Goal: Task Accomplishment & Management: Complete application form

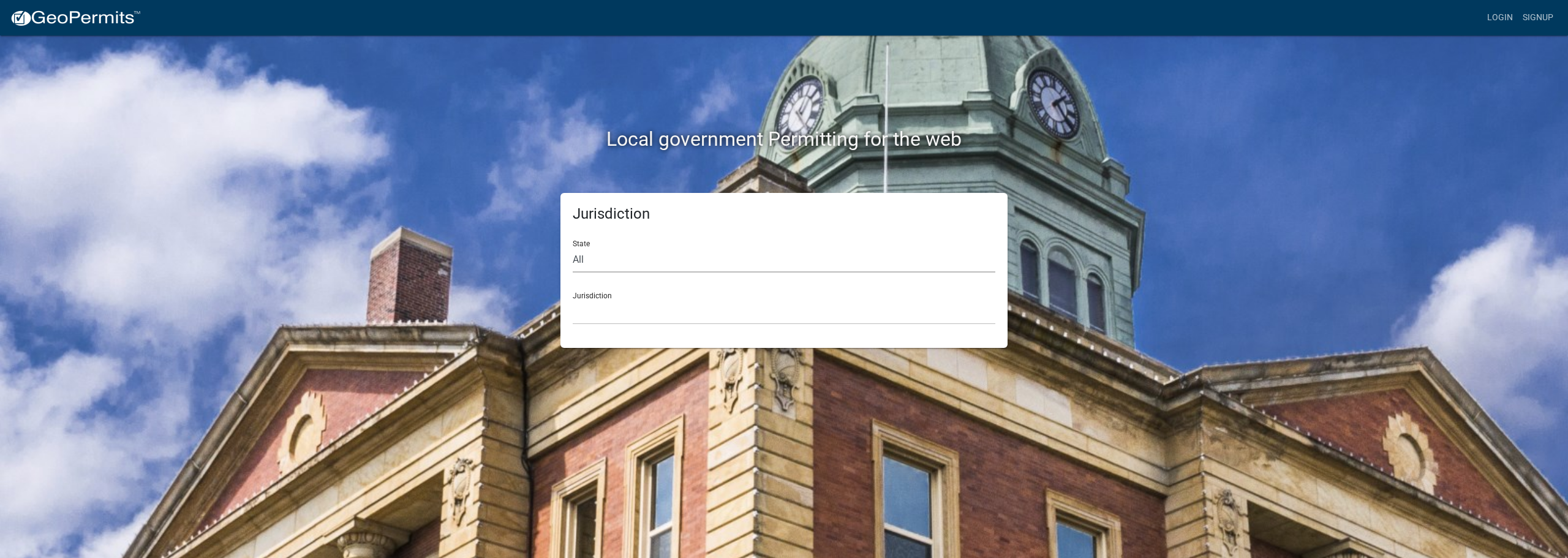
click at [603, 268] on select "All [US_STATE] [US_STATE] [US_STATE] [US_STATE] [US_STATE] [US_STATE] [US_STATE…" at bounding box center [784, 260] width 423 height 25
select select "[US_STATE]"
click at [573, 247] on select "All [US_STATE] [US_STATE] [US_STATE] [US_STATE] [US_STATE] [US_STATE] [US_STATE…" at bounding box center [784, 260] width 423 height 25
click at [1504, 14] on link "Login" at bounding box center [1500, 18] width 35 height 24
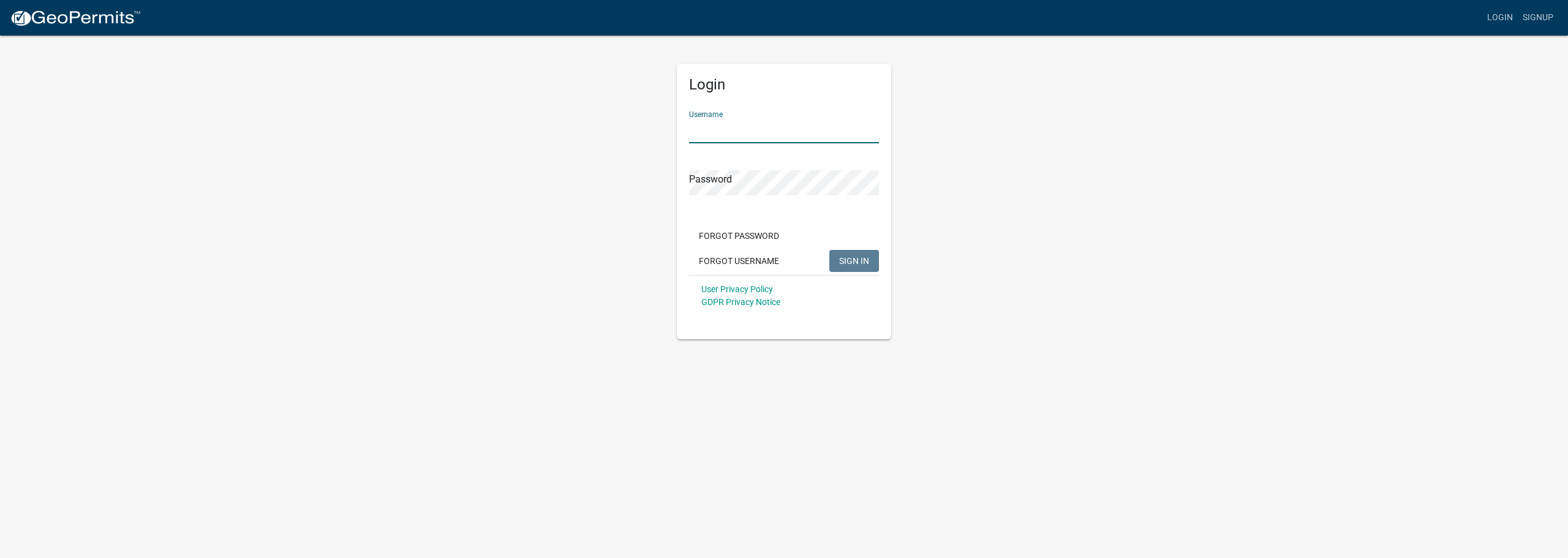
click at [717, 135] on input "Username" at bounding box center [784, 131] width 190 height 25
type input "Tekton Restoration"
click at [829, 250] on button "SIGN IN" at bounding box center [853, 261] width 49 height 22
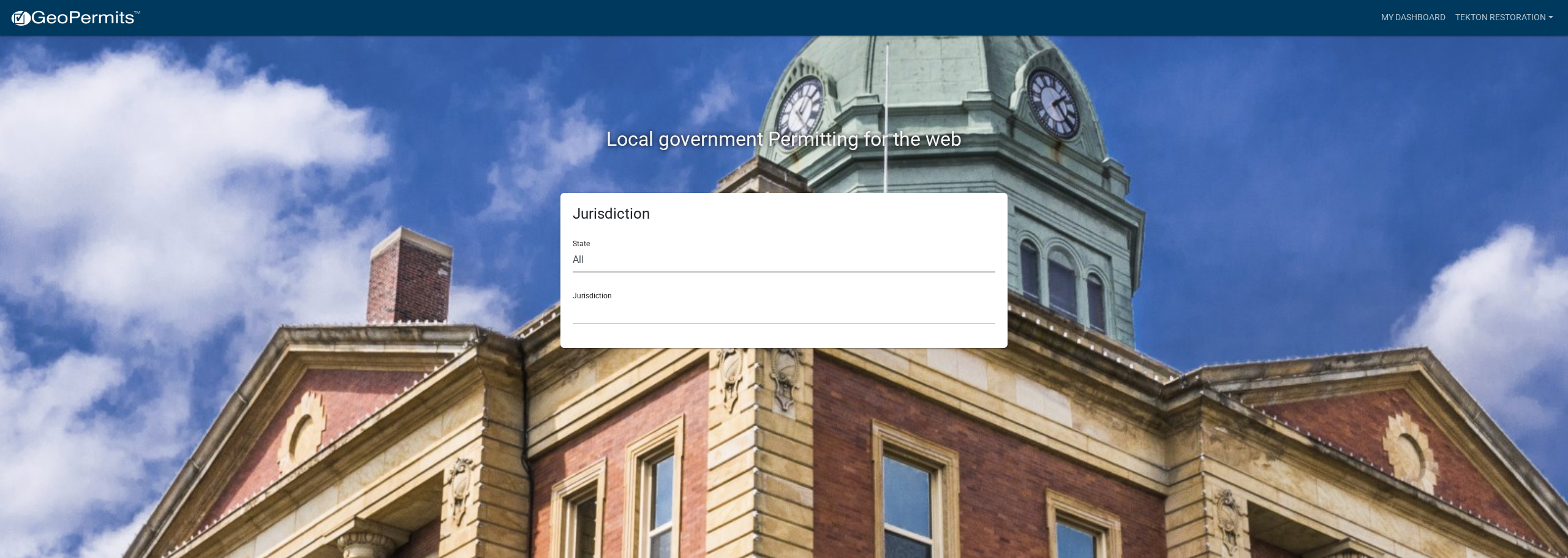
click at [606, 256] on select "All [US_STATE] [US_STATE] [US_STATE] [US_STATE] [US_STATE] [US_STATE] [US_STATE…" at bounding box center [784, 260] width 423 height 25
select select "[US_STATE]"
click at [573, 247] on select "All [US_STATE] [US_STATE] [US_STATE] [US_STATE] [US_STATE] [US_STATE] [US_STATE…" at bounding box center [784, 260] width 423 height 25
click at [598, 317] on select "City of [GEOGRAPHIC_DATA], [US_STATE] City of [GEOGRAPHIC_DATA], [US_STATE] Cit…" at bounding box center [784, 312] width 423 height 25
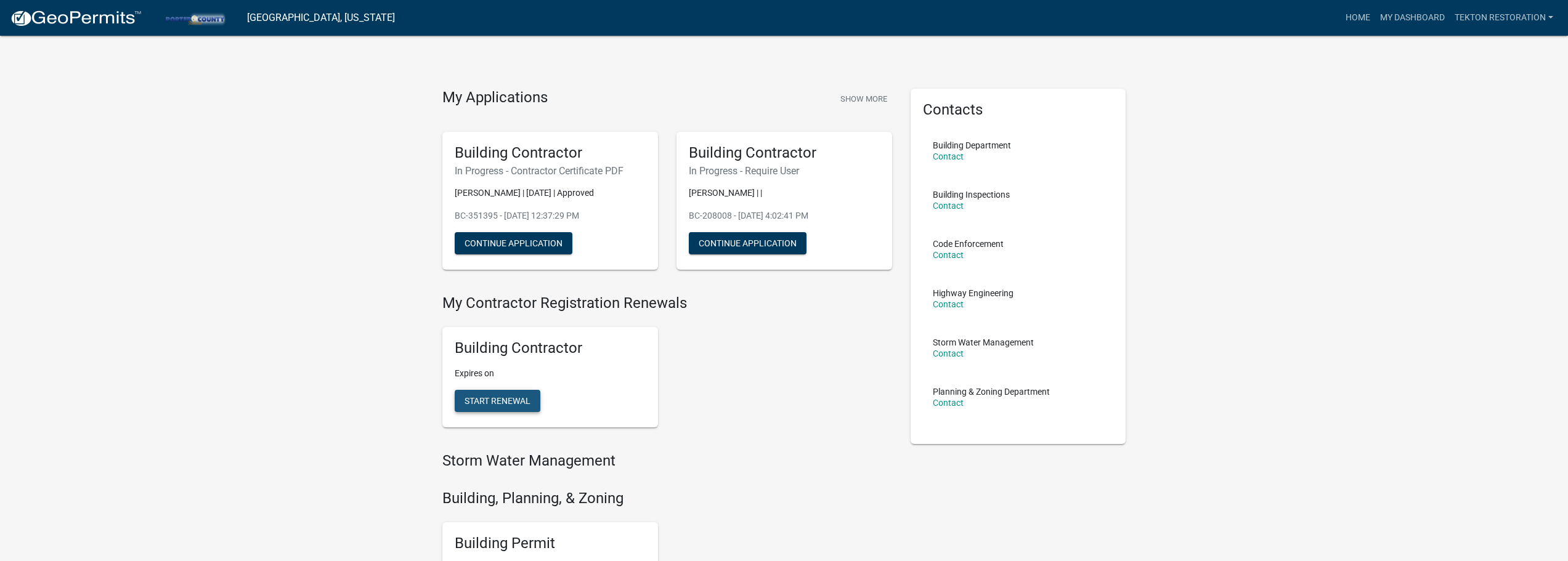
click at [468, 403] on span "Start Renewal" at bounding box center [498, 401] width 66 height 9
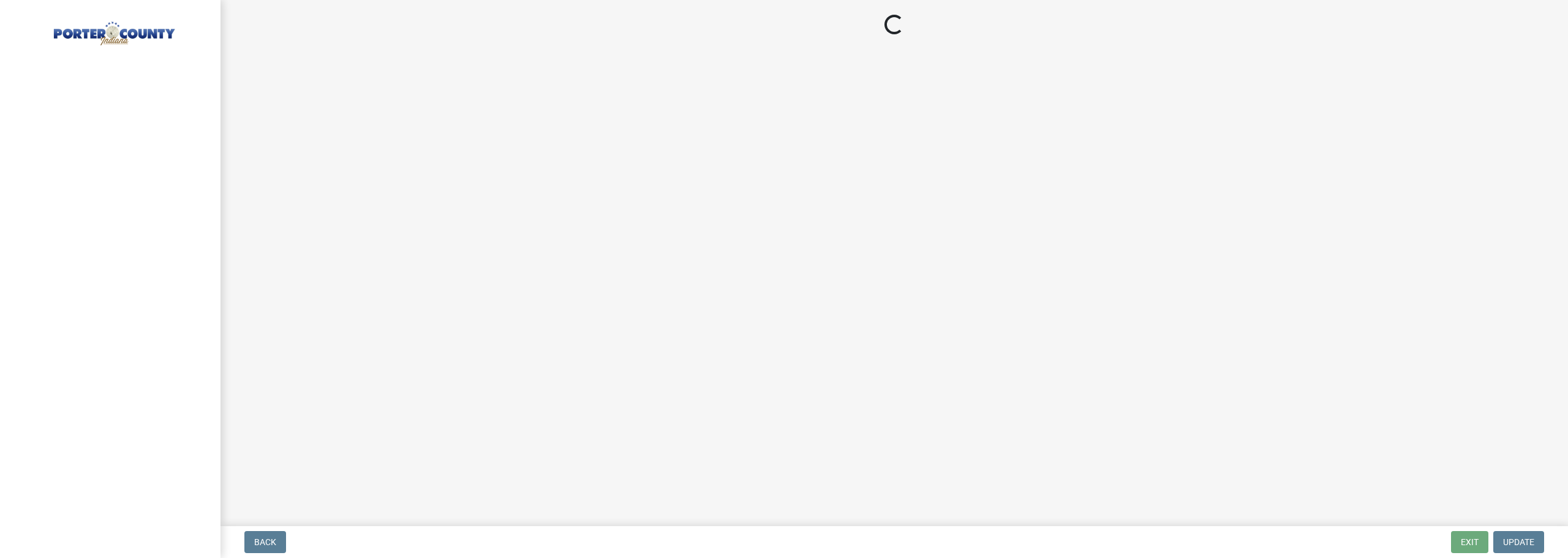
select select "IN"
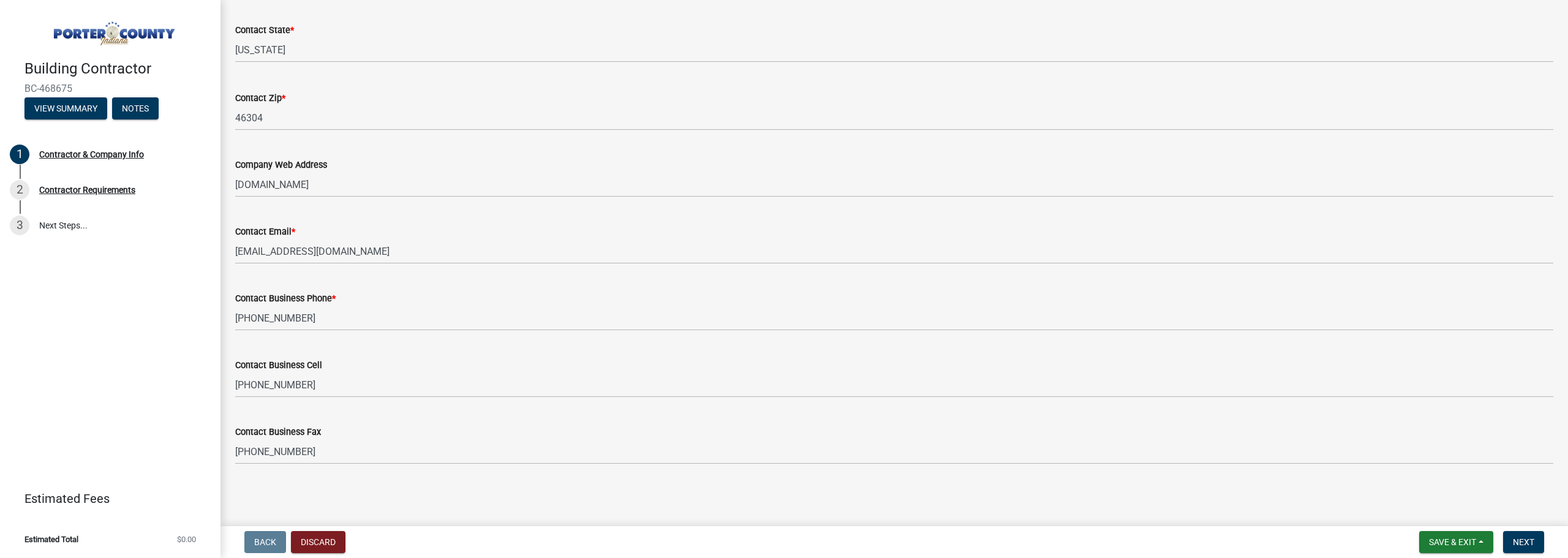
scroll to position [546, 0]
click at [1518, 542] on span "Next" at bounding box center [1523, 542] width 21 height 9
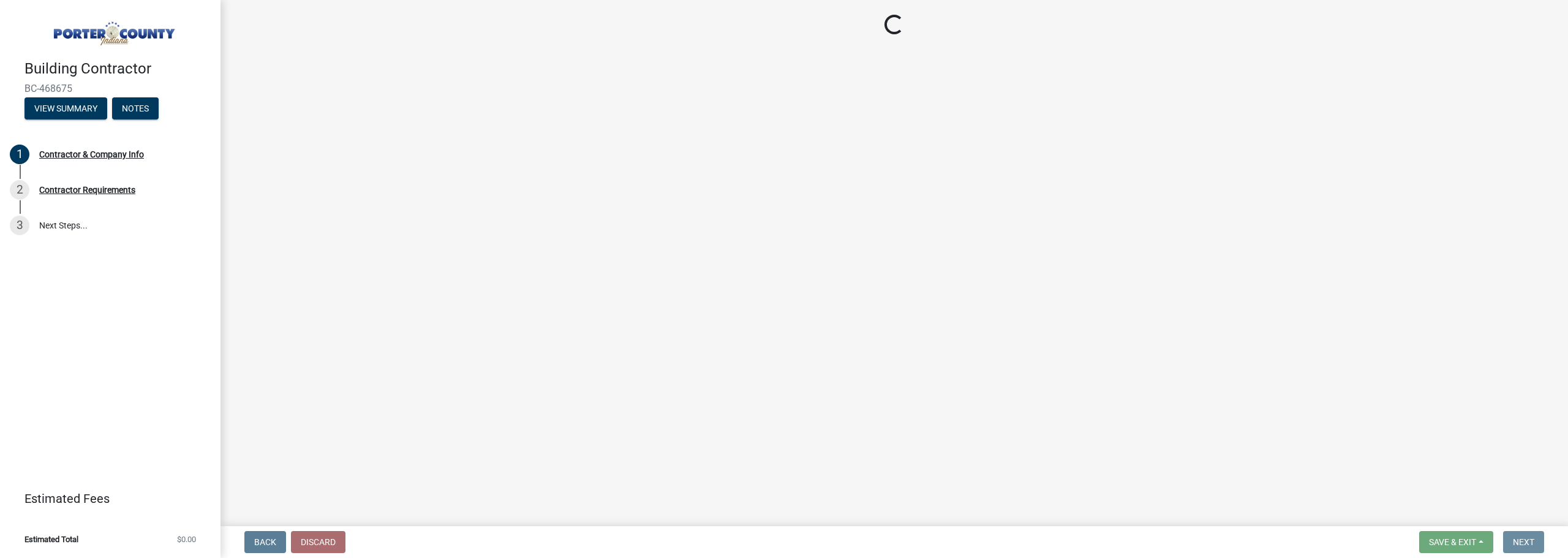
scroll to position [0, 0]
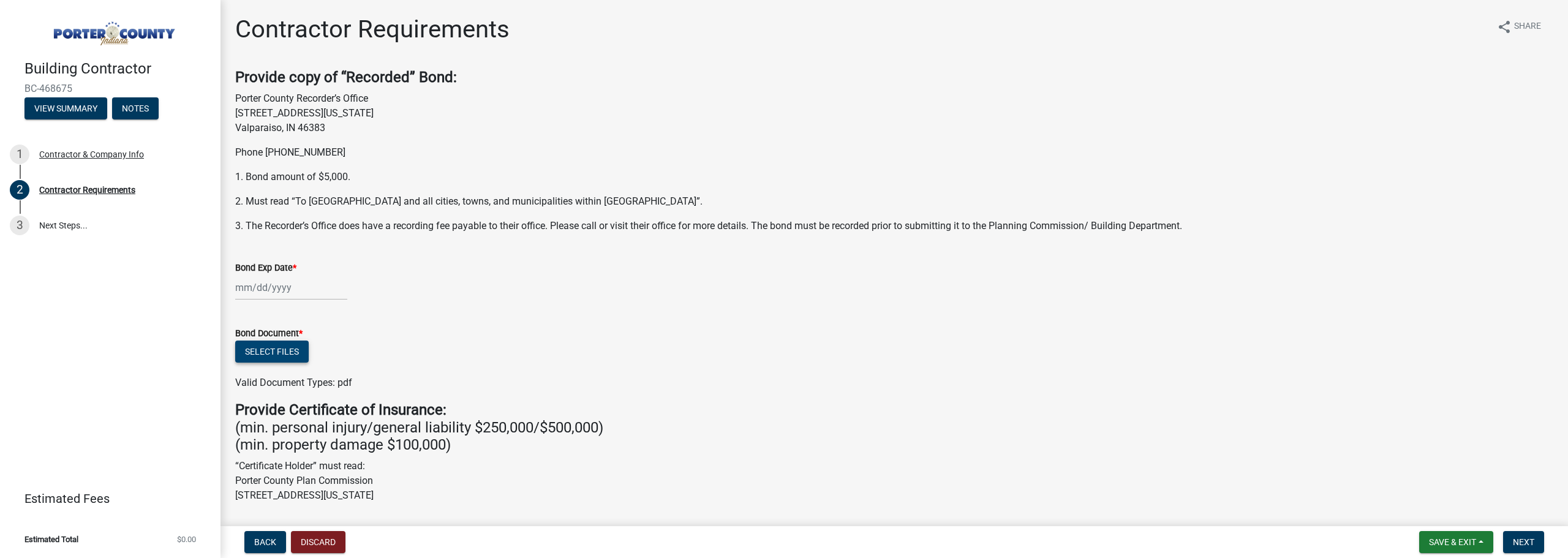
click at [252, 348] on button "Select files" at bounding box center [272, 352] width 74 height 22
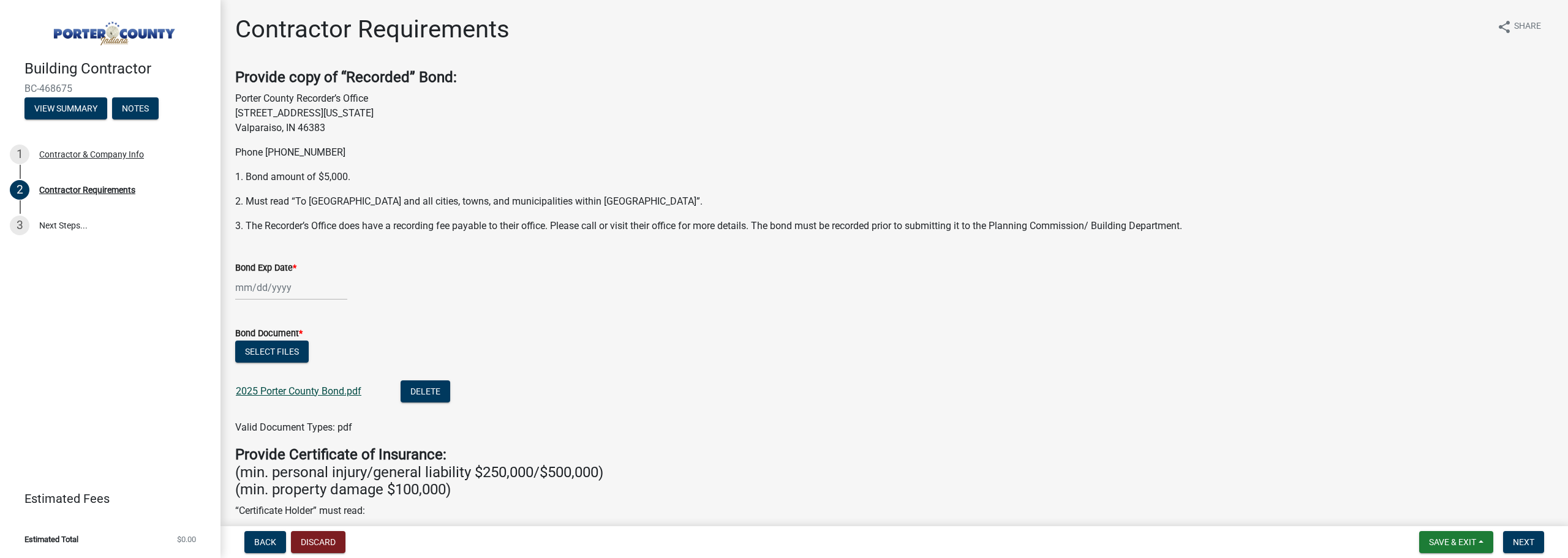
click at [275, 387] on link "2025 Porter County Bond.pdf" at bounding box center [299, 391] width 126 height 12
click at [248, 295] on div at bounding box center [291, 288] width 112 height 25
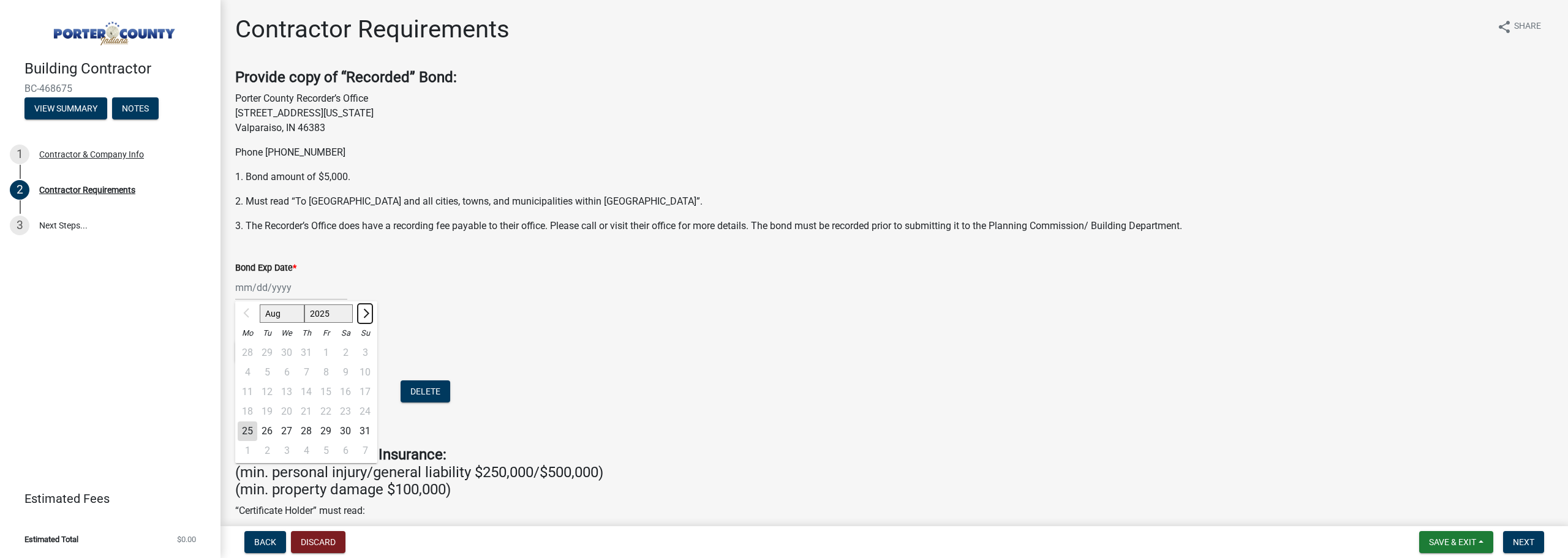
click at [369, 315] on button "Next month" at bounding box center [365, 313] width 15 height 20
click at [369, 313] on button "Next month" at bounding box center [365, 313] width 15 height 20
click at [369, 312] on button "Next month" at bounding box center [365, 313] width 15 height 20
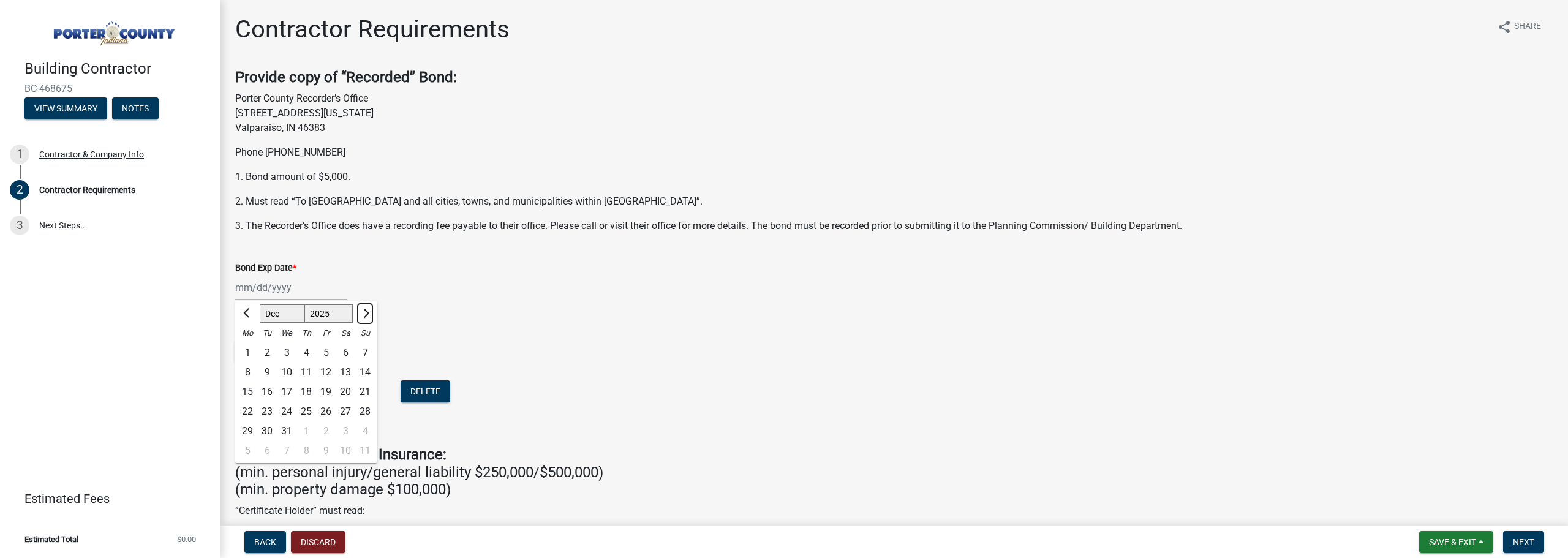
select select "1"
select select "2026"
click at [330, 413] on div "23" at bounding box center [326, 411] width 20 height 20
type input "[DATE]"
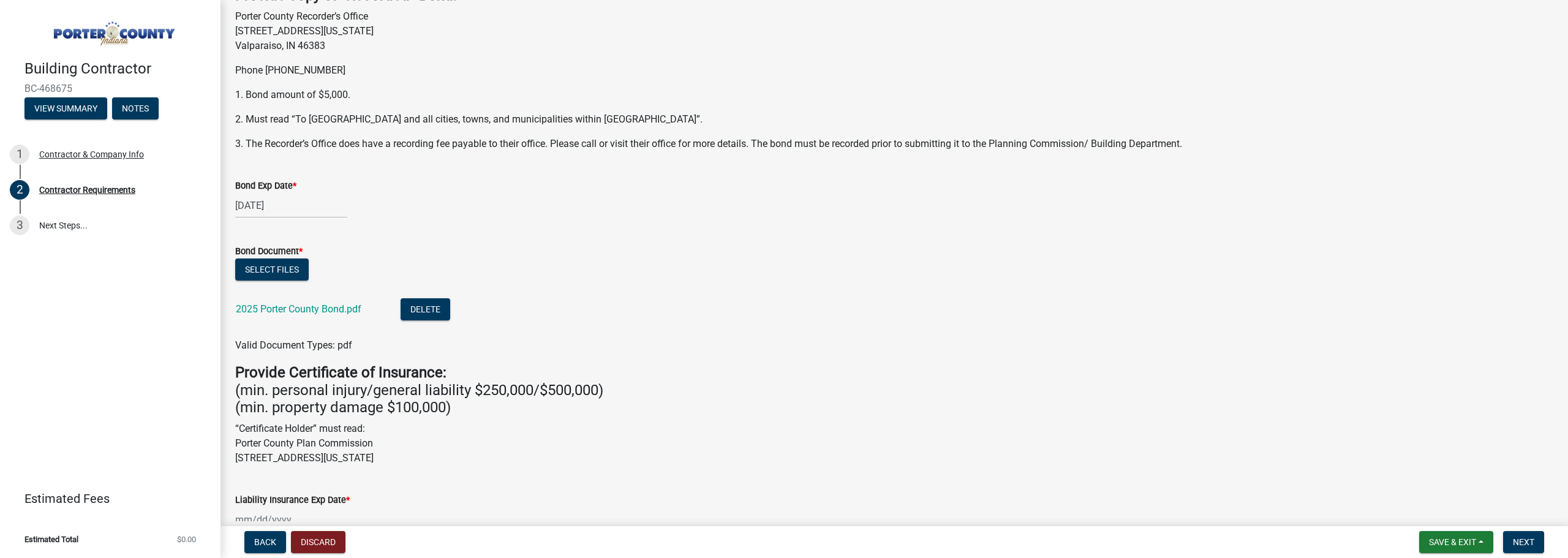
scroll to position [122, 0]
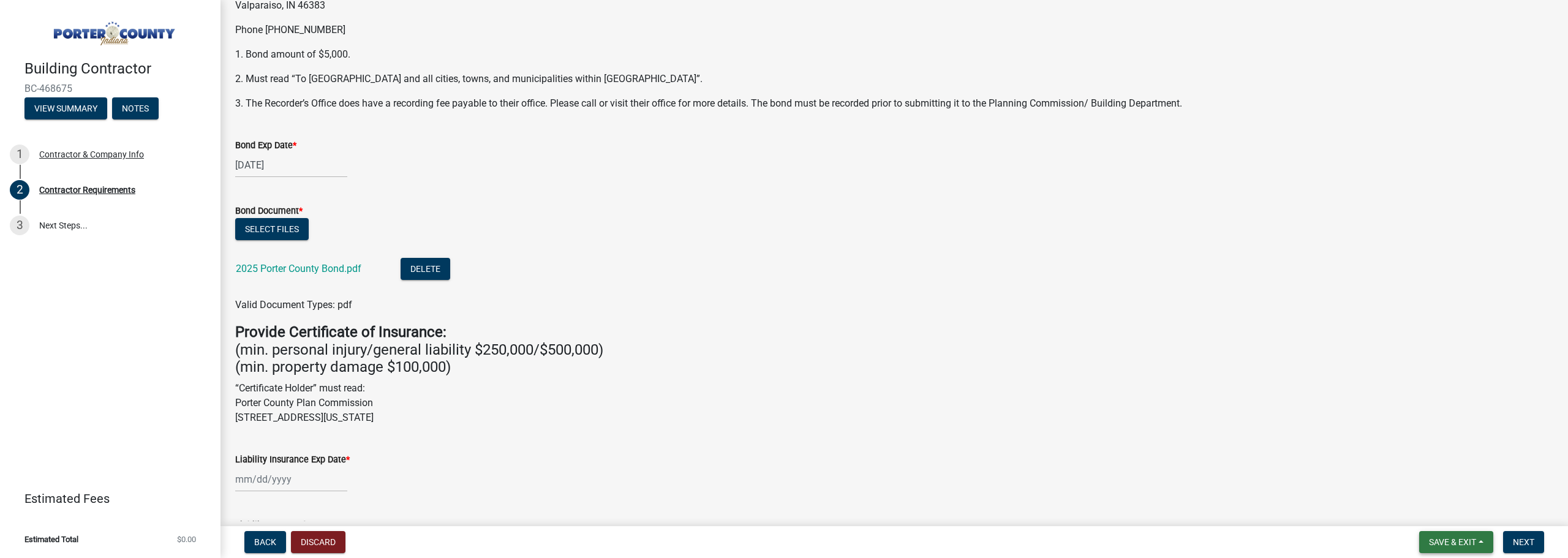
click at [1444, 541] on span "Save & Exit" at bounding box center [1453, 542] width 47 height 9
click at [1431, 505] on button "Save & Exit" at bounding box center [1444, 510] width 98 height 29
